Goal: Task Accomplishment & Management: Use online tool/utility

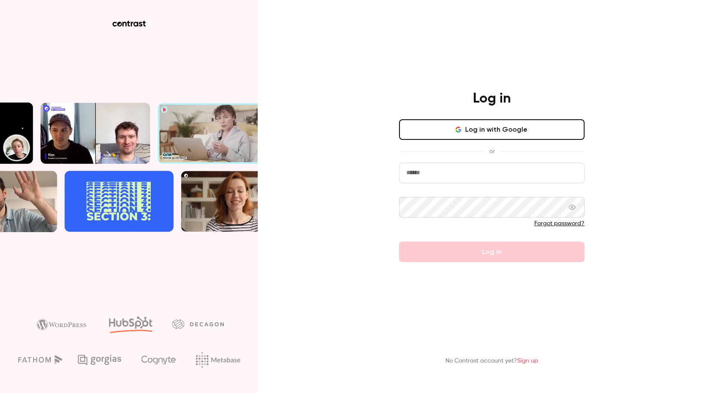
click at [478, 131] on button "Log in with Google" at bounding box center [491, 129] width 185 height 21
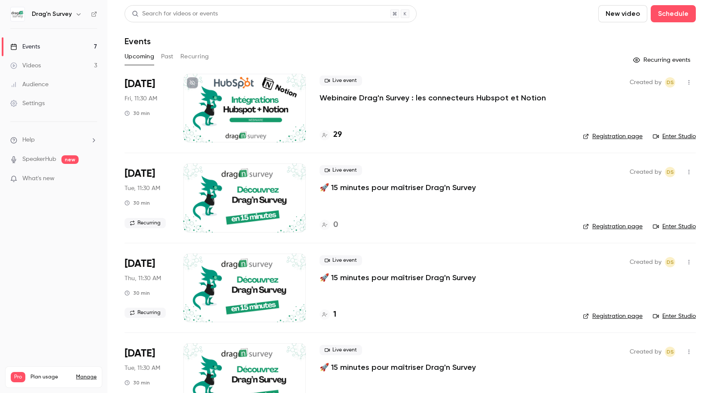
click at [397, 94] on p "Webinaire Drag'n Survey : les connecteurs Hubspot et Notion" at bounding box center [432, 98] width 226 height 10
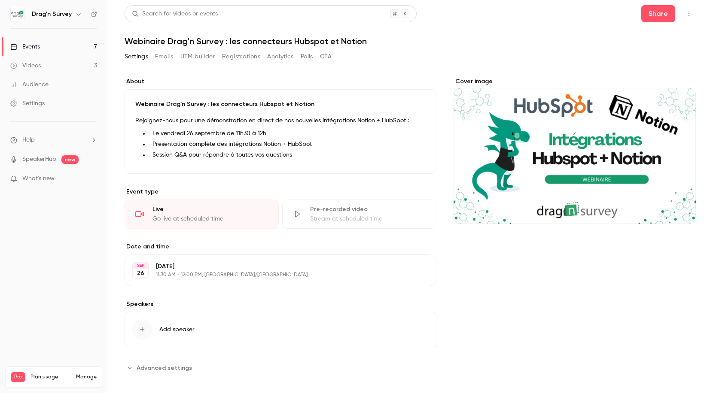
click at [684, 8] on button "button" at bounding box center [689, 14] width 14 height 14
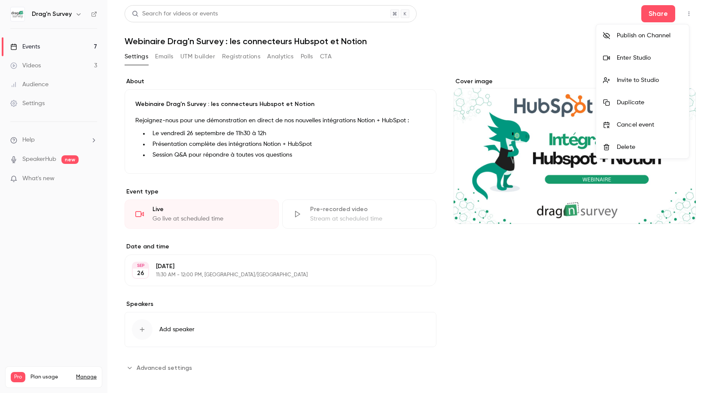
click at [640, 54] on div "Enter Studio" at bounding box center [649, 58] width 65 height 9
